Goal: Task Accomplishment & Management: Complete application form

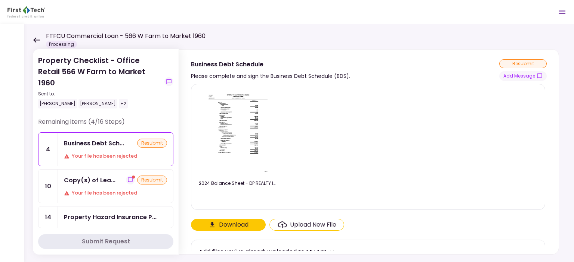
click at [37, 43] on icon at bounding box center [36, 40] width 7 height 6
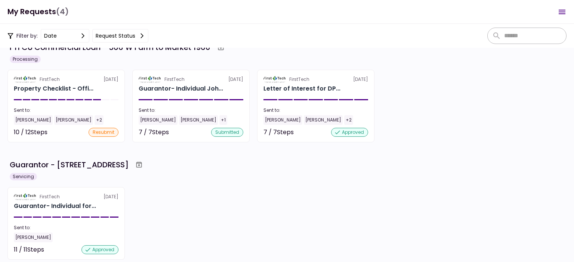
scroll to position [6, 0]
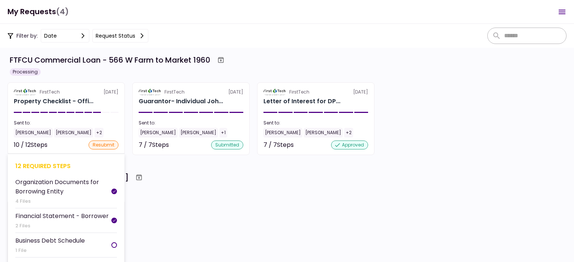
click at [52, 125] on div "Sent to:" at bounding box center [66, 123] width 105 height 7
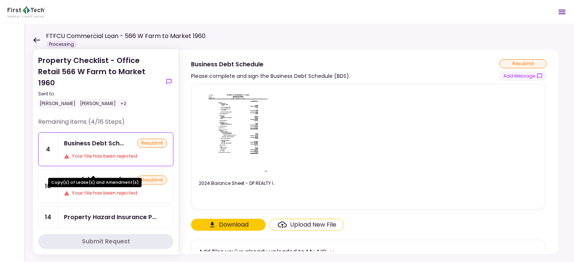
click at [97, 176] on div "Copy(s) of Lease(..." at bounding box center [95, 180] width 62 height 9
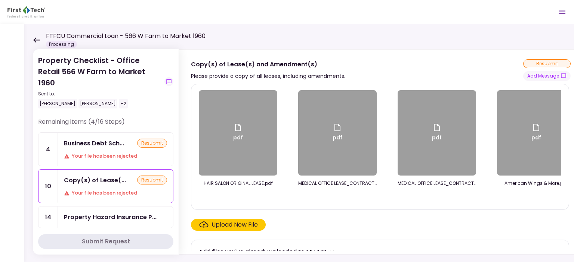
scroll to position [0, 314]
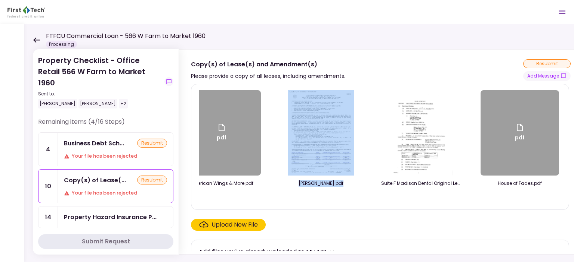
drag, startPoint x: 320, startPoint y: 202, endPoint x: 234, endPoint y: 198, distance: 86.0
click at [234, 198] on div "pdf HAIR SALON ORIGINAL LEASE.pdf pdf MEDICAL OFFICE LEASE_CONTRACT_-_SUITE_B.p…" at bounding box center [380, 147] width 362 height 114
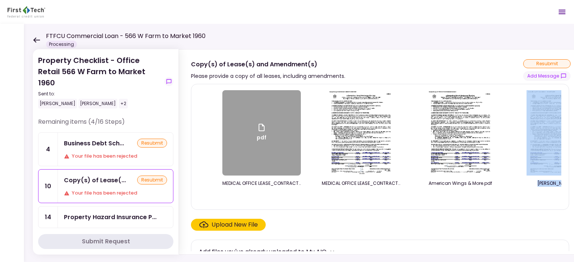
scroll to position [0, 0]
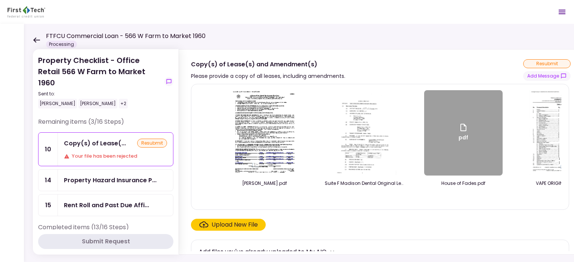
scroll to position [0, 399]
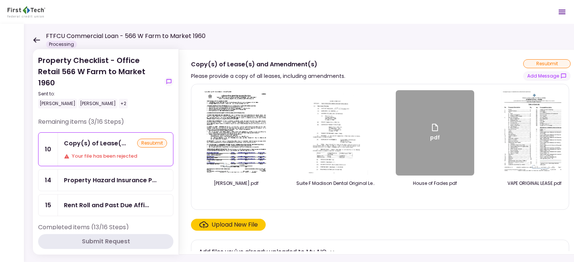
drag, startPoint x: 450, startPoint y: 202, endPoint x: 460, endPoint y: 201, distance: 10.9
click at [460, 201] on div at bounding box center [434, 197] width 78 height 10
drag, startPoint x: 452, startPoint y: 206, endPoint x: 471, endPoint y: 203, distance: 19.6
click at [471, 203] on div "HAIR SALON ORIGINAL LEASE.pdf MEDICAL OFFICE LEASE_CONTRACT_-_SUITE_B.pdf MEDIC…" at bounding box center [380, 147] width 362 height 114
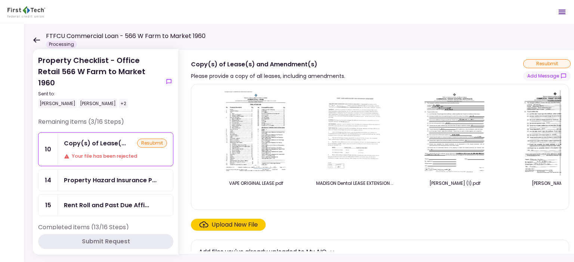
scroll to position [0, 712]
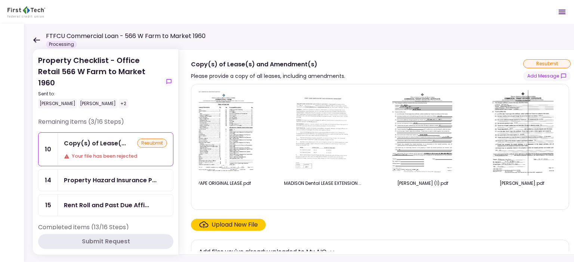
click at [239, 229] on div "Upload New File" at bounding box center [234, 225] width 46 height 9
click at [0, 0] on input "Upload New File" at bounding box center [0, 0] width 0 height 0
click at [232, 229] on div "Upload New File" at bounding box center [234, 225] width 46 height 9
click at [0, 0] on input "Upload New File" at bounding box center [0, 0] width 0 height 0
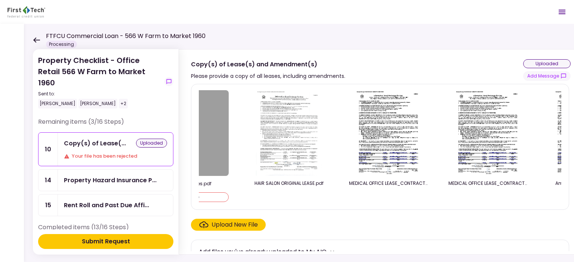
scroll to position [0, 0]
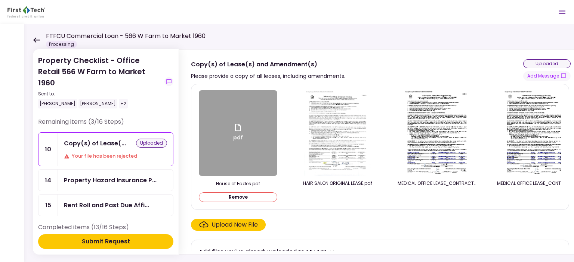
click at [244, 225] on div "Upload New File" at bounding box center [234, 225] width 46 height 9
click at [0, 0] on input "Upload New File" at bounding box center [0, 0] width 0 height 0
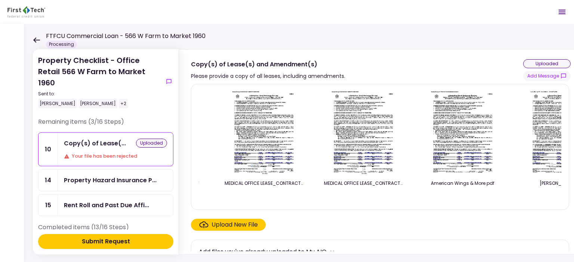
scroll to position [0, 279]
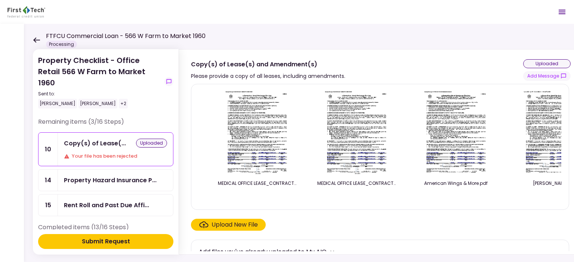
click at [242, 229] on div "Upload New File" at bounding box center [234, 225] width 46 height 9
click at [0, 0] on input "Upload New File" at bounding box center [0, 0] width 0 height 0
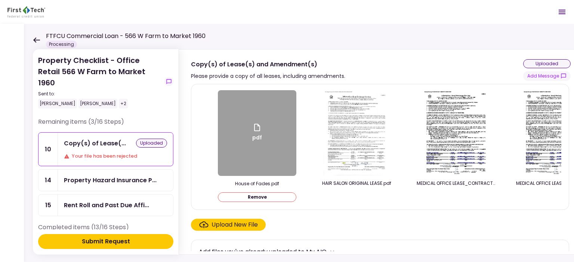
drag, startPoint x: 321, startPoint y: 203, endPoint x: 363, endPoint y: 205, distance: 41.9
click at [363, 204] on div "Madison Estoppel.pdf Remove MADISON Dental LEASE EXTENSION.pdf Remove Suite F M…" at bounding box center [380, 147] width 362 height 114
drag, startPoint x: 349, startPoint y: 206, endPoint x: 380, endPoint y: 205, distance: 31.0
click at [380, 204] on div "Madison Estoppel.pdf Remove MADISON Dental LEASE EXTENSION.pdf Remove Suite F M…" at bounding box center [380, 147] width 362 height 114
click at [237, 227] on div "Upload New File" at bounding box center [234, 225] width 46 height 9
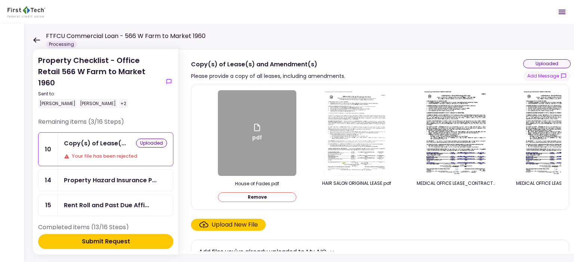
click at [0, 0] on input "Upload New File" at bounding box center [0, 0] width 0 height 0
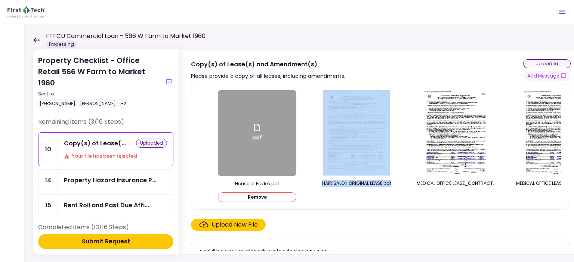
drag, startPoint x: 287, startPoint y: 203, endPoint x: 322, endPoint y: 204, distance: 35.1
click at [322, 204] on div "Madison Estoppel.pdf Remove MADISON Dental LEASE EXTENSION.pdf Remove Suite F M…" at bounding box center [380, 147] width 362 height 114
click at [327, 202] on div at bounding box center [356, 197] width 78 height 10
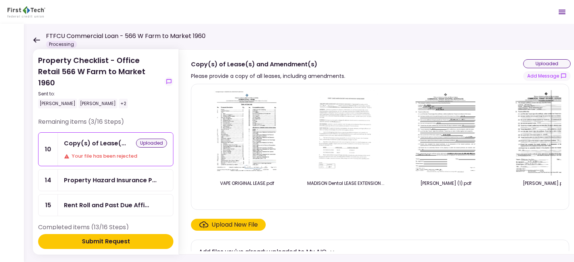
scroll to position [0, 1109]
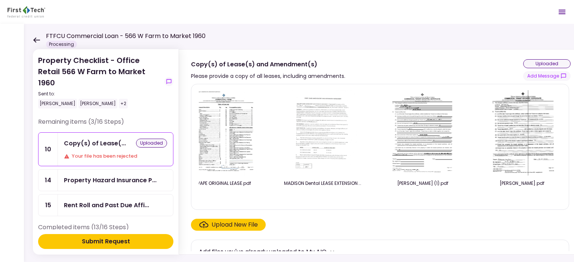
click at [239, 230] on div "Upload New File" at bounding box center [234, 225] width 46 height 9
click at [0, 0] on input "Upload New File" at bounding box center [0, 0] width 0 height 0
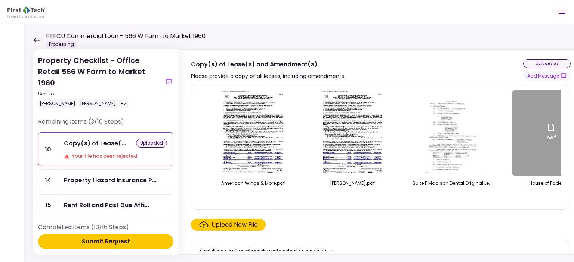
scroll to position [0, 671]
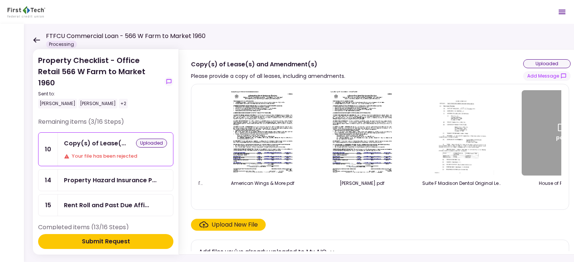
click at [229, 224] on div "Upload New File" at bounding box center [234, 225] width 46 height 9
click at [0, 0] on input "Upload New File" at bounding box center [0, 0] width 0 height 0
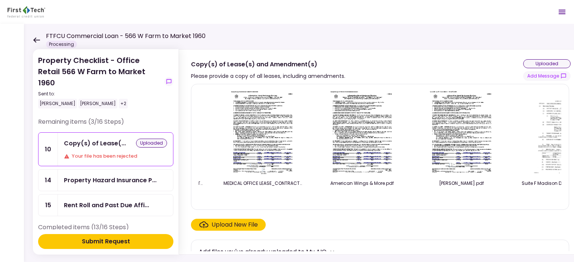
click at [137, 243] on button "Submit Request" at bounding box center [105, 241] width 135 height 15
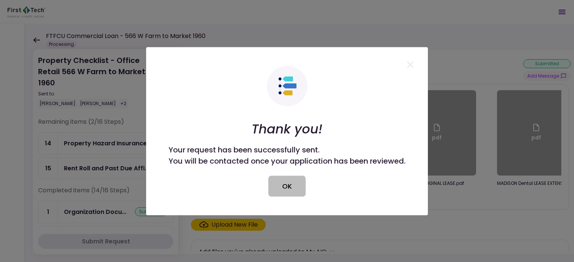
click at [276, 191] on button "OK" at bounding box center [286, 186] width 37 height 21
